Goal: Information Seeking & Learning: Learn about a topic

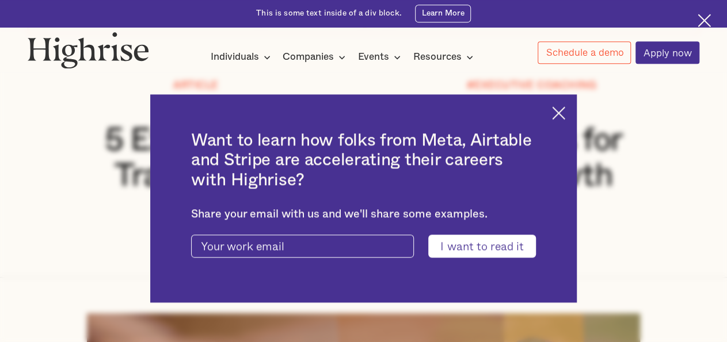
scroll to position [124, 0]
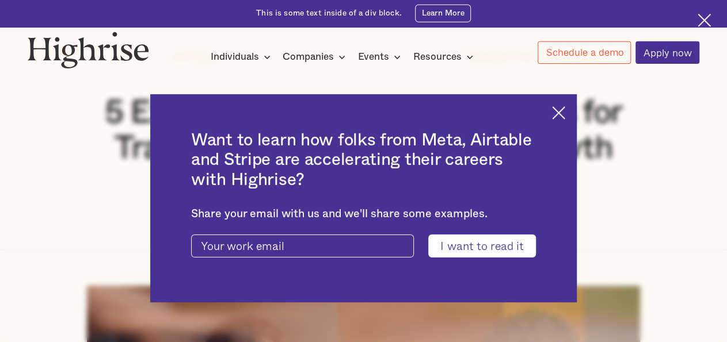
click at [506, 245] on input "I want to read it" at bounding box center [482, 246] width 108 height 22
click at [565, 106] on img at bounding box center [558, 112] width 13 height 13
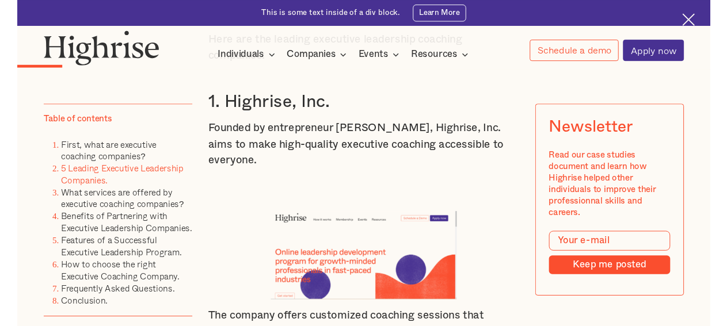
scroll to position [1264, 0]
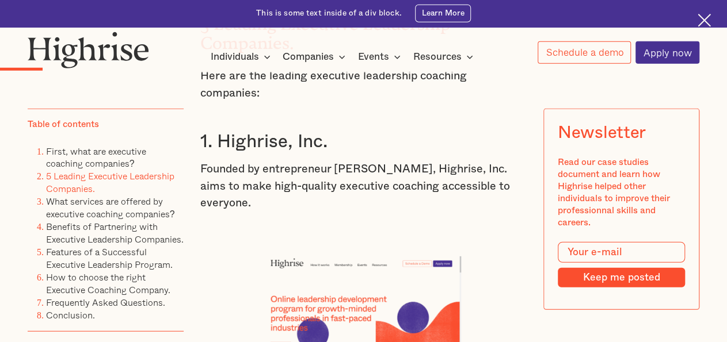
scroll to position [1229, 0]
drag, startPoint x: 326, startPoint y: 138, endPoint x: 216, endPoint y: 130, distance: 110.7
click at [216, 131] on h3 "1. Highrise, Inc." at bounding box center [363, 142] width 326 height 22
copy h3 "Highrise, Inc."
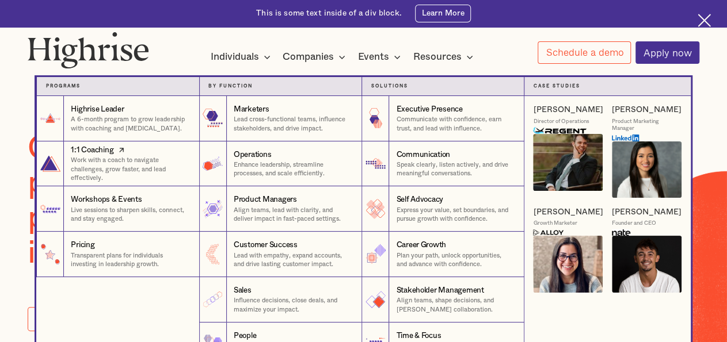
click at [95, 153] on div "1:1 Coaching" at bounding box center [92, 150] width 43 height 11
